Goal: Use online tool/utility: Utilize a website feature to perform a specific function

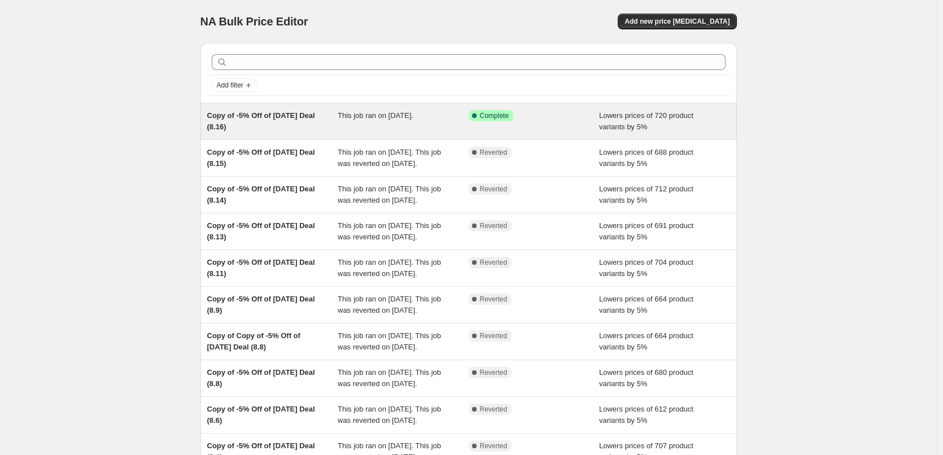
click at [373, 116] on span "This job ran on [DATE]." at bounding box center [376, 115] width 76 height 8
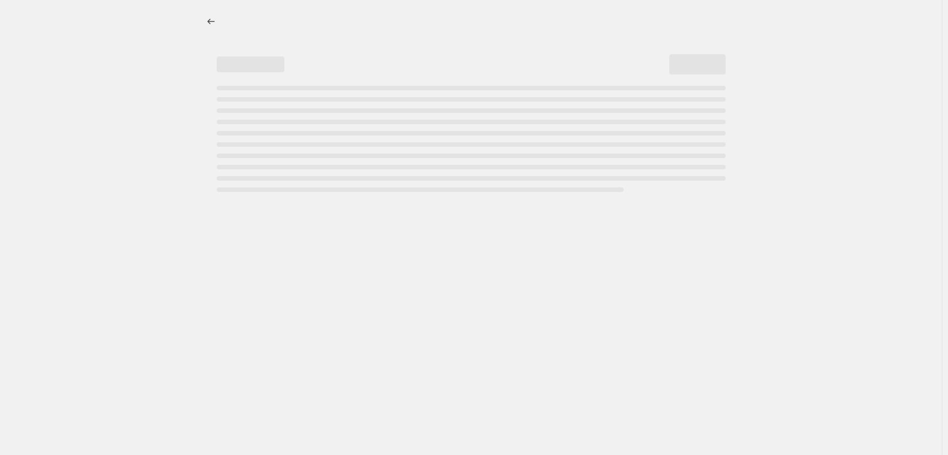
select select "percentage"
select select "pp"
select select "collection"
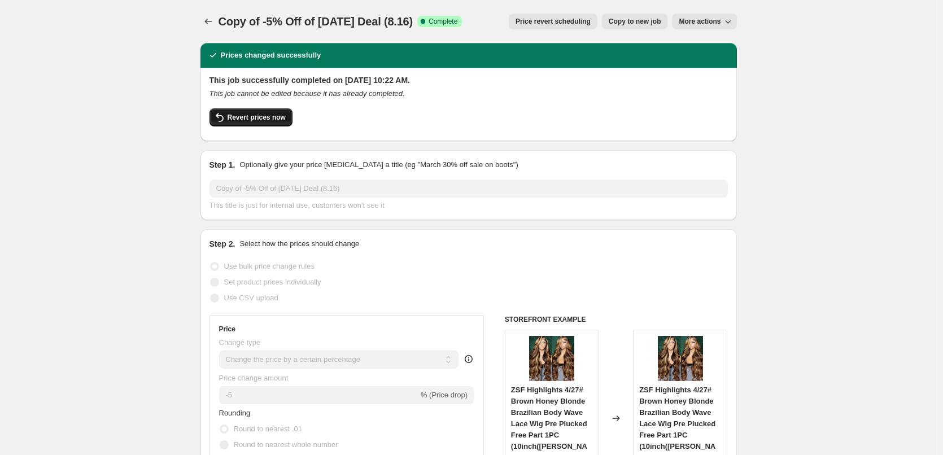
click at [267, 120] on span "Revert prices now" at bounding box center [257, 117] width 58 height 9
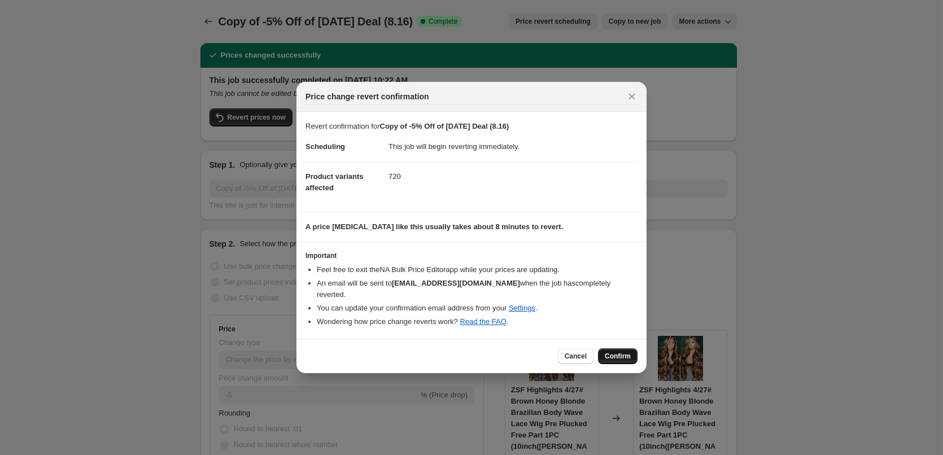
click at [625, 352] on span "Confirm" at bounding box center [618, 356] width 26 height 9
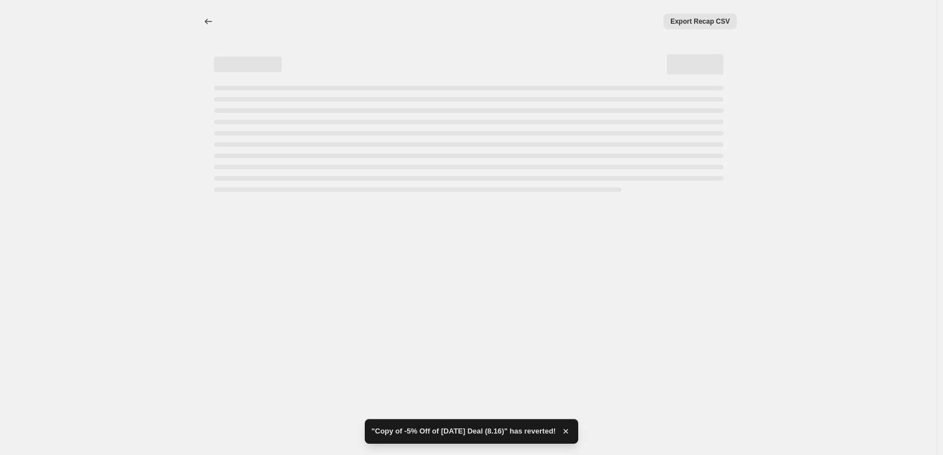
select select "percentage"
select select "pp"
select select "collection"
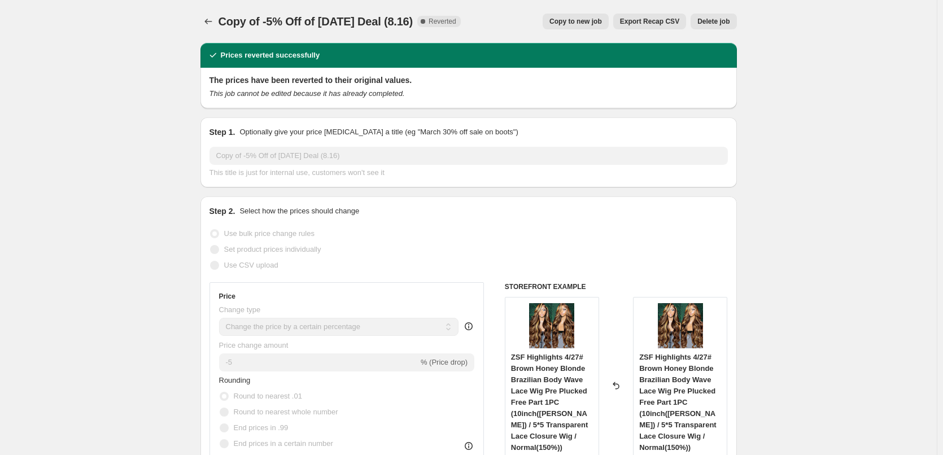
click at [582, 18] on span "Copy to new job" at bounding box center [575, 21] width 53 height 9
select select "percentage"
select select "pp"
select select "collection"
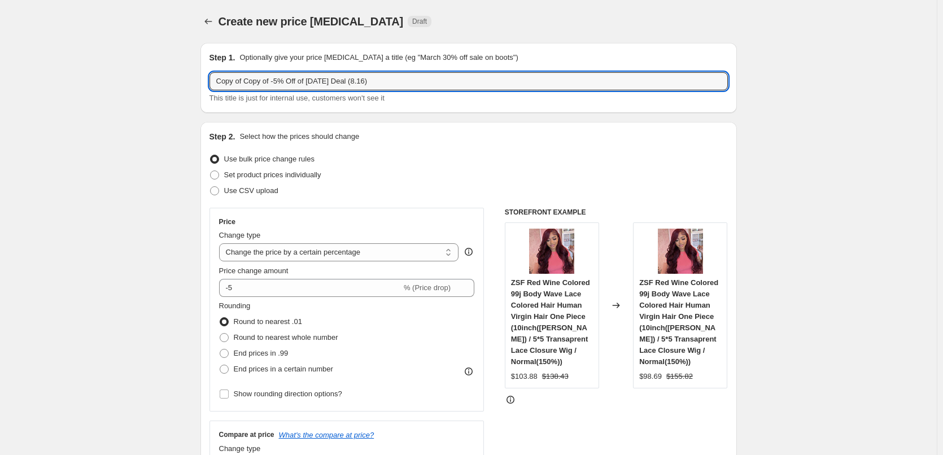
drag, startPoint x: 244, startPoint y: 83, endPoint x: 205, endPoint y: 82, distance: 39.0
click at [205, 82] on div "Step 1. Optionally give your price [MEDICAL_DATA] a title (eg "March 30% off sa…" at bounding box center [468, 78] width 536 height 70
click at [220, 84] on input "Copy of -5% Off of [DATE] Deal (8.16)" at bounding box center [468, 81] width 518 height 18
click at [334, 84] on input "Copy of -5% Off of [DATE] Deal (8.16)" at bounding box center [468, 81] width 518 height 18
type input "Copy of -5% Off of [DATE] Deal (8.18)"
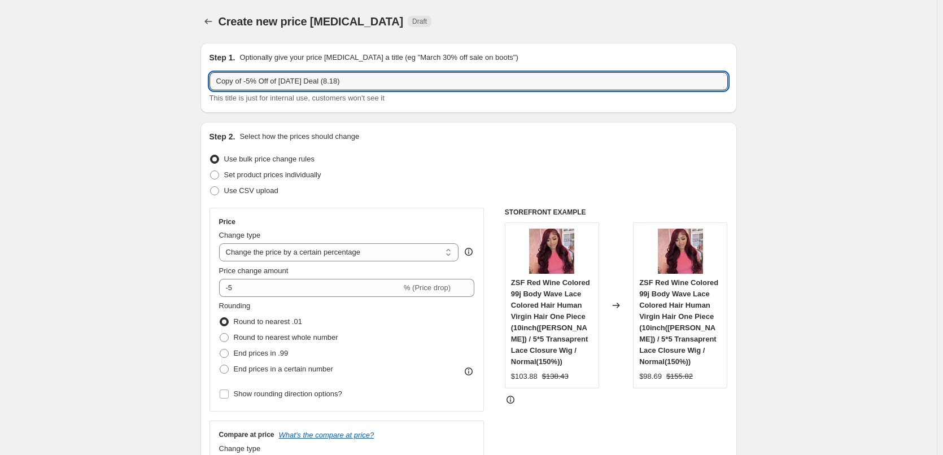
drag, startPoint x: 823, startPoint y: 224, endPoint x: 756, endPoint y: 244, distance: 69.6
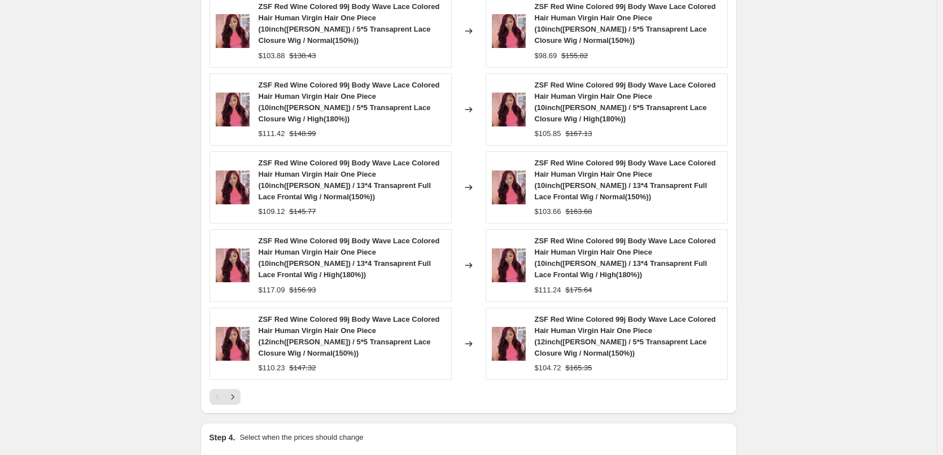
scroll to position [1042, 0]
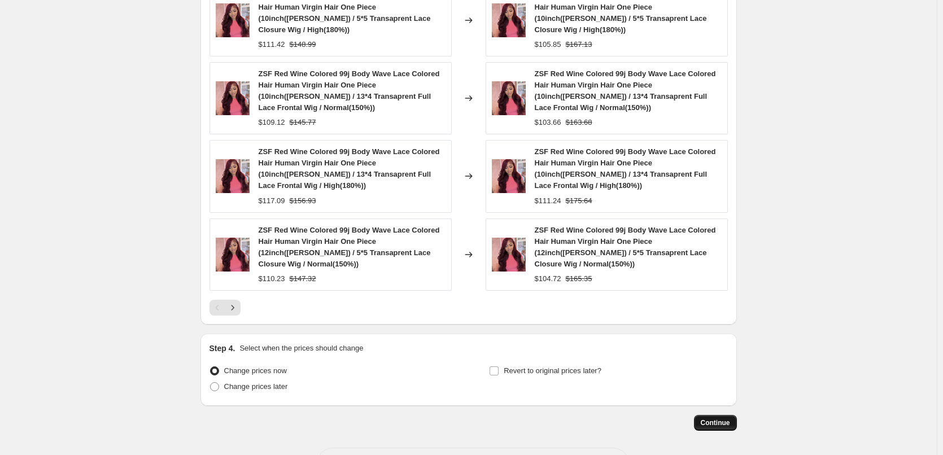
click at [724, 418] on span "Continue" at bounding box center [715, 422] width 29 height 9
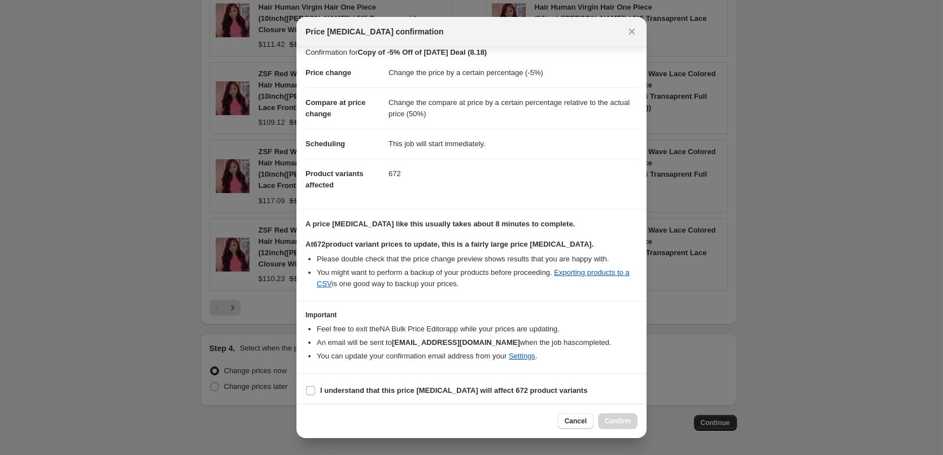
scroll to position [13, 0]
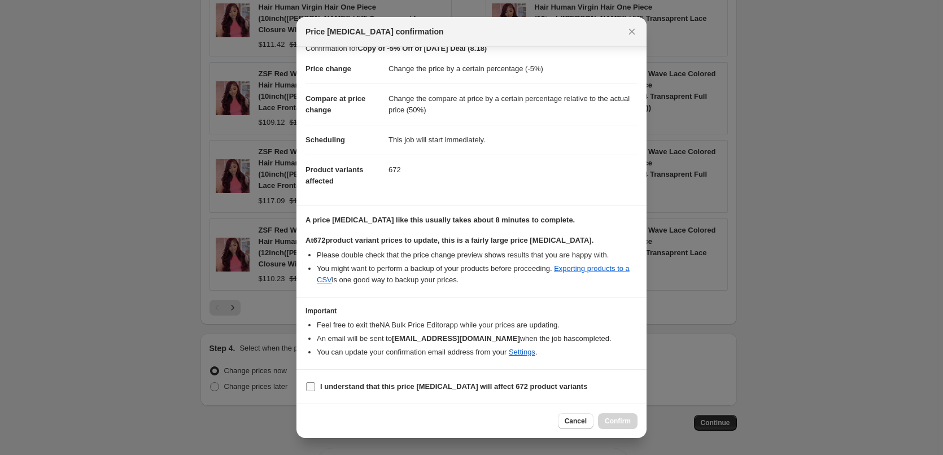
click at [309, 384] on input "I understand that this price [MEDICAL_DATA] will affect 672 product variants" at bounding box center [310, 386] width 9 height 9
checkbox input "true"
click at [613, 418] on span "Confirm" at bounding box center [618, 421] width 26 height 9
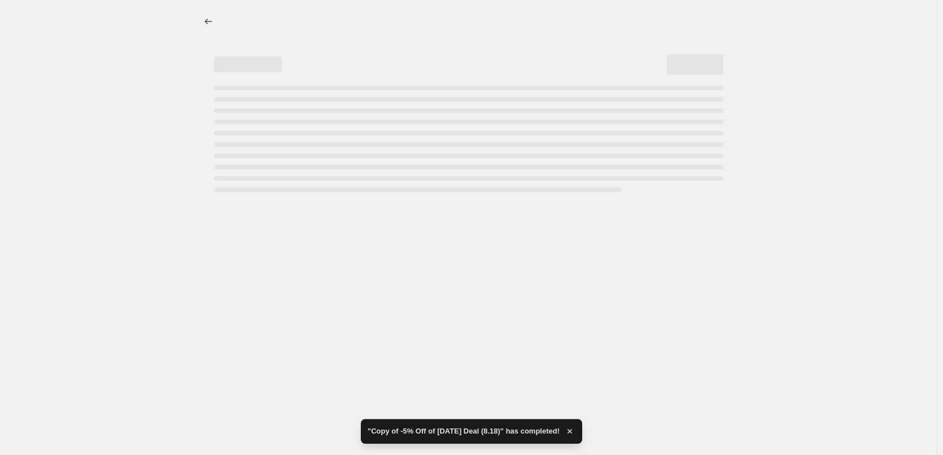
select select "percentage"
select select "pp"
select select "collection"
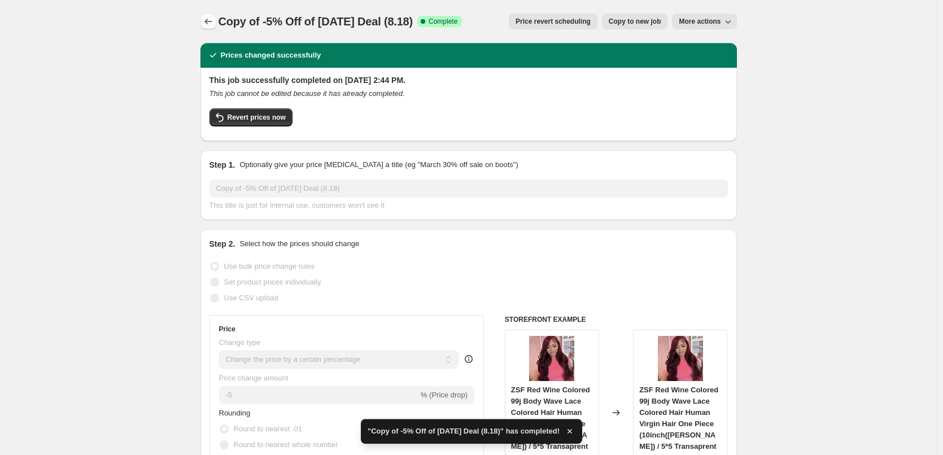
click at [211, 21] on icon "Price change jobs" at bounding box center [208, 21] width 11 height 11
